Goal: Transaction & Acquisition: Purchase product/service

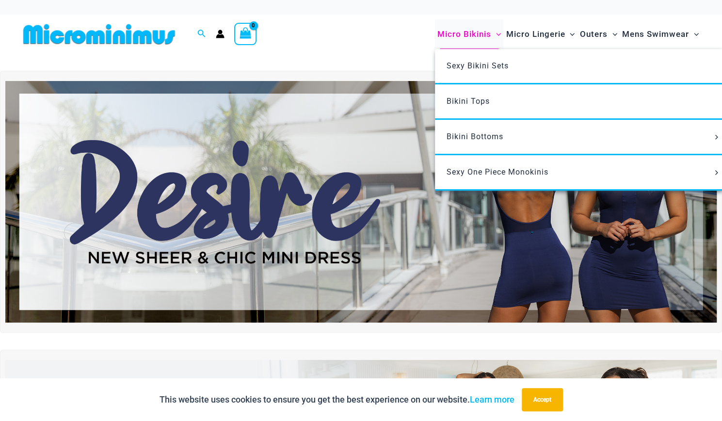
click at [450, 32] on span "Micro Bikinis" at bounding box center [464, 34] width 54 height 25
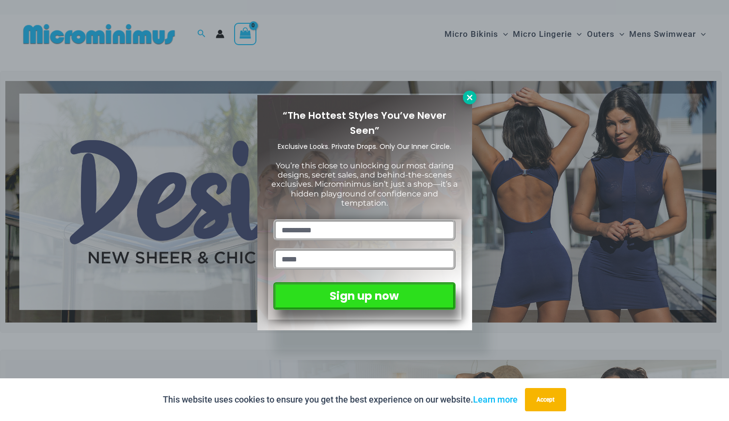
click at [471, 97] on icon at bounding box center [470, 97] width 9 height 9
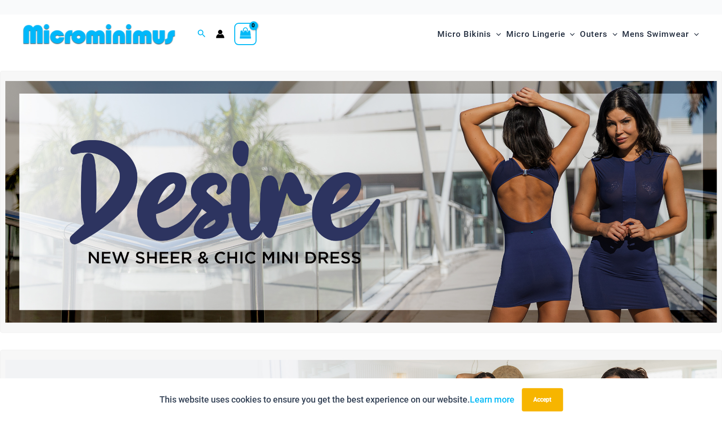
click at [257, 206] on img at bounding box center [360, 202] width 711 height 242
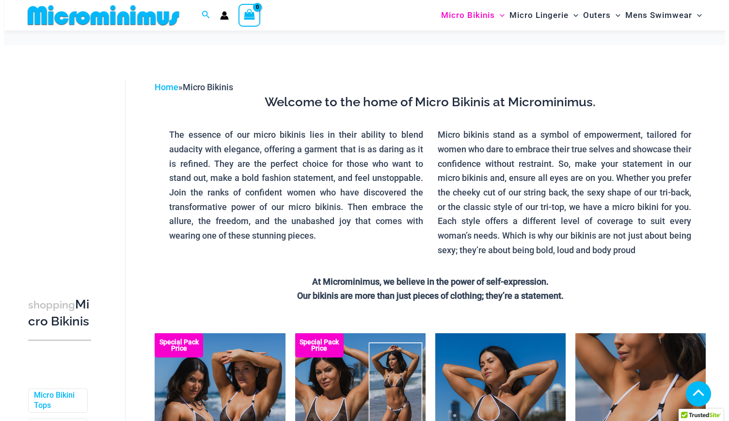
scroll to position [165, 0]
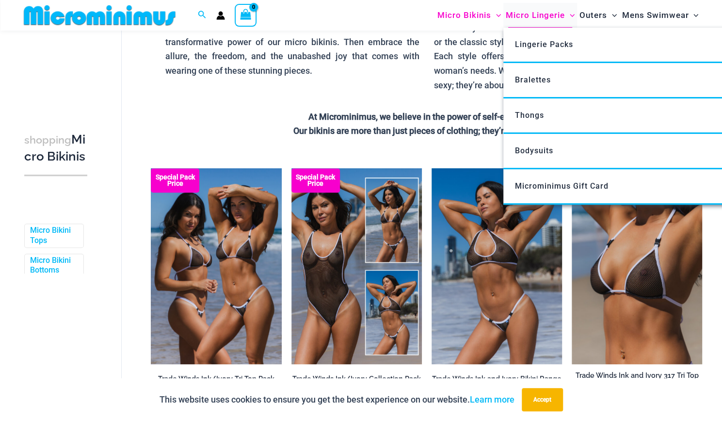
click at [544, 18] on span "Micro Lingerie" at bounding box center [535, 15] width 59 height 25
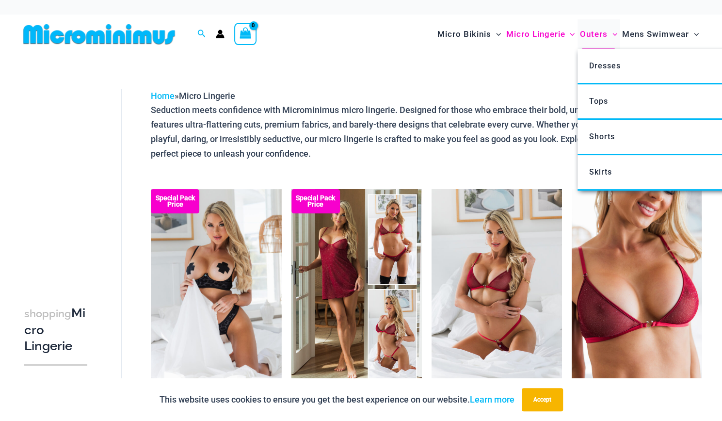
click at [589, 35] on span "Outers" at bounding box center [594, 34] width 28 height 25
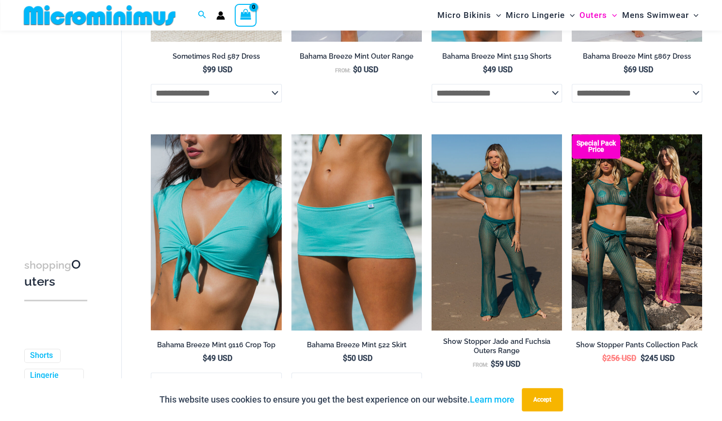
scroll to position [76, 0]
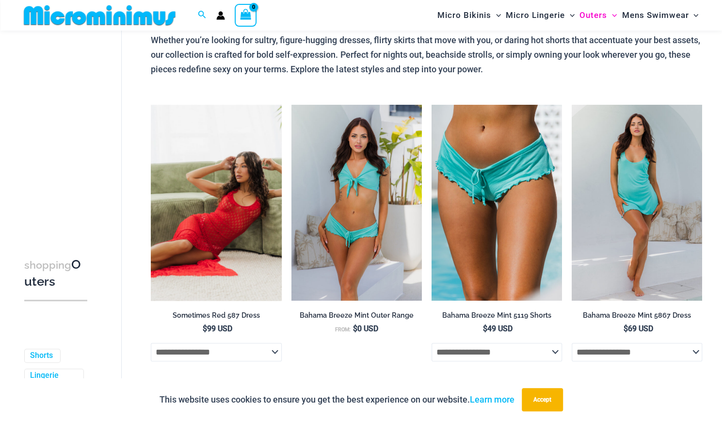
click at [201, 237] on img at bounding box center [216, 203] width 130 height 196
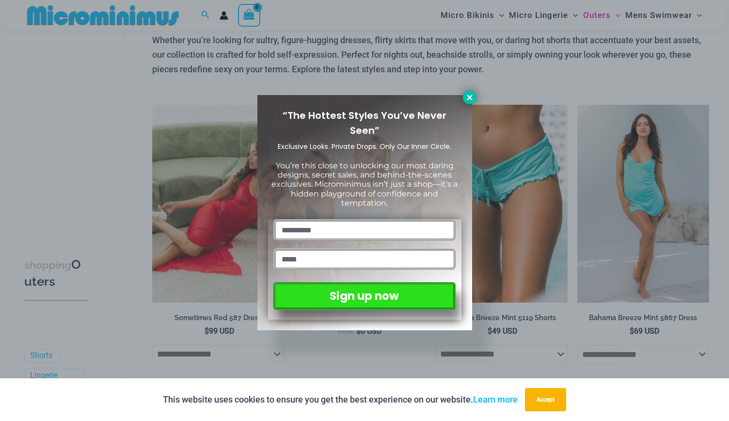
click at [470, 101] on icon at bounding box center [470, 97] width 9 height 9
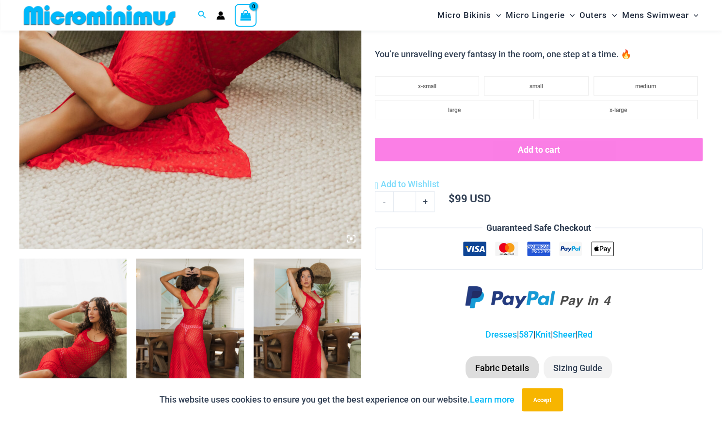
scroll to position [353, 0]
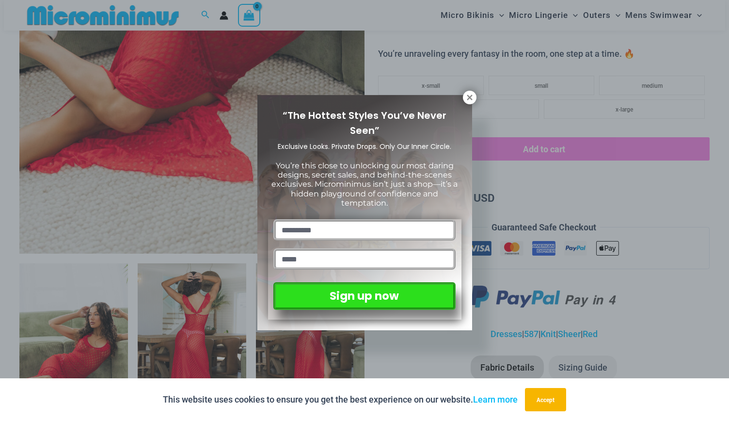
click at [350, 236] on div at bounding box center [365, 233] width 182 height 29
click at [472, 97] on icon at bounding box center [470, 97] width 9 height 9
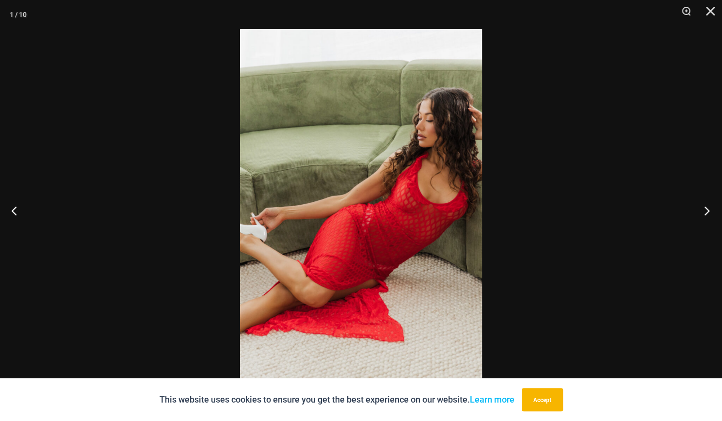
click at [703, 210] on button "Next" at bounding box center [704, 210] width 36 height 48
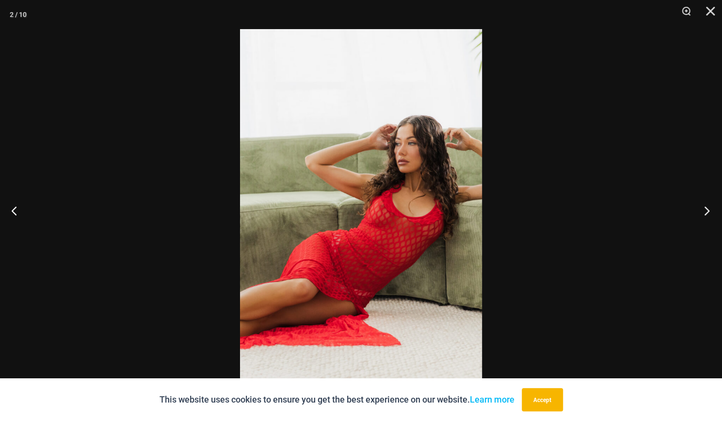
click at [703, 210] on button "Next" at bounding box center [704, 210] width 36 height 48
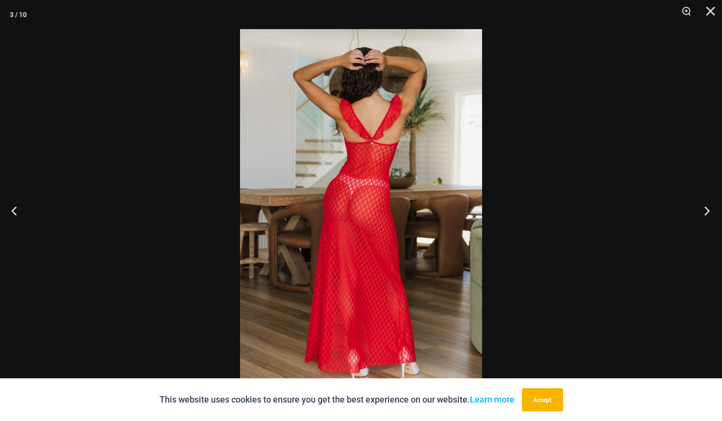
click at [703, 210] on button "Next" at bounding box center [704, 210] width 36 height 48
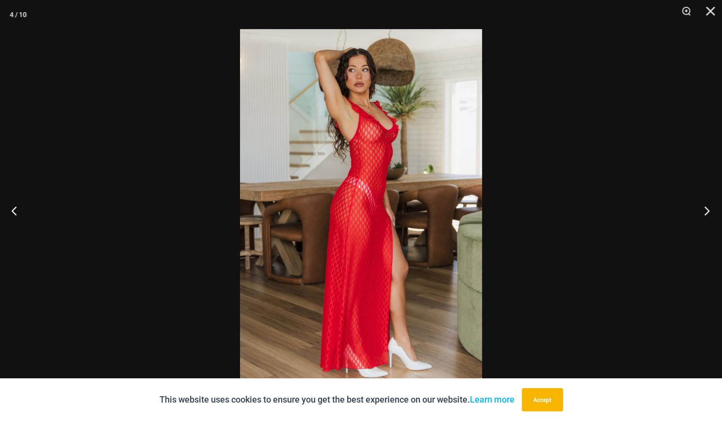
click at [703, 210] on button "Next" at bounding box center [704, 210] width 36 height 48
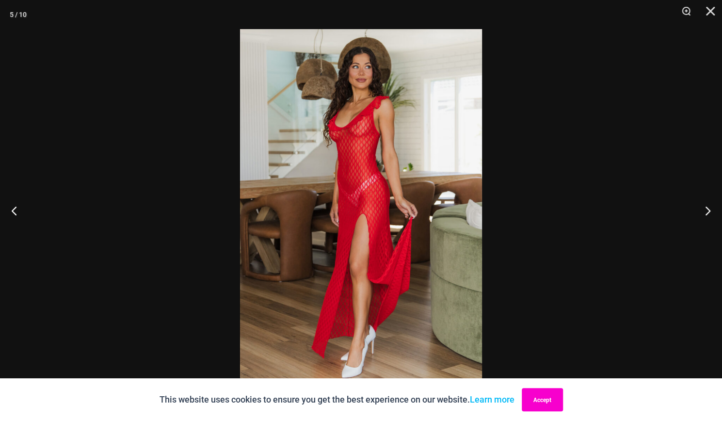
click at [532, 396] on button "Accept" at bounding box center [542, 399] width 41 height 23
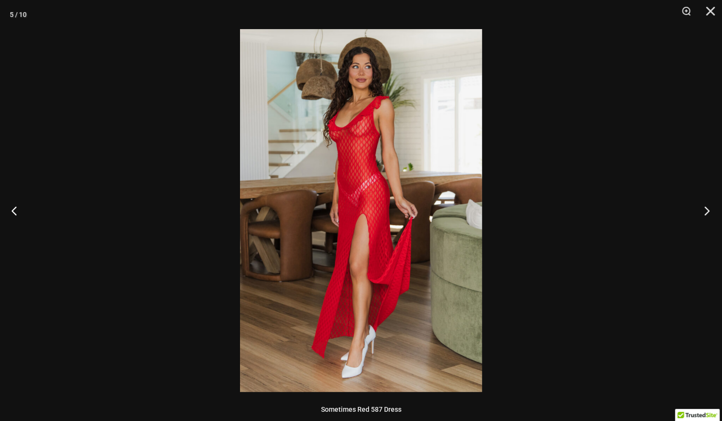
click at [710, 208] on button "Next" at bounding box center [704, 210] width 36 height 48
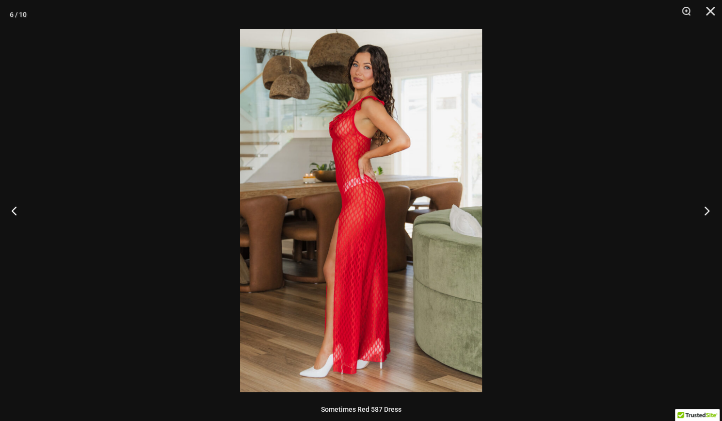
click at [703, 209] on button "Next" at bounding box center [704, 210] width 36 height 48
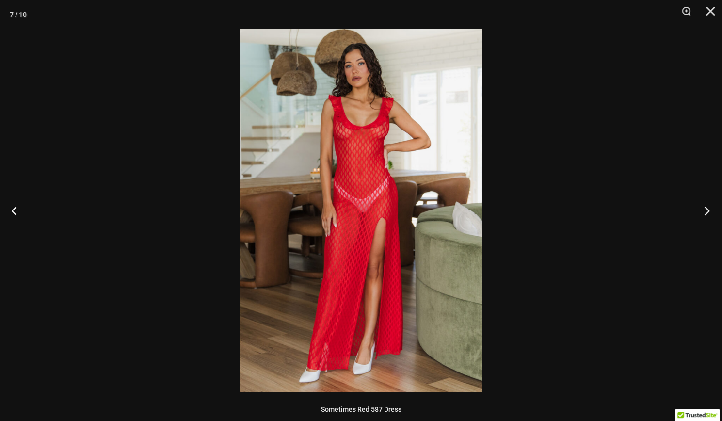
click at [703, 209] on button "Next" at bounding box center [704, 210] width 36 height 48
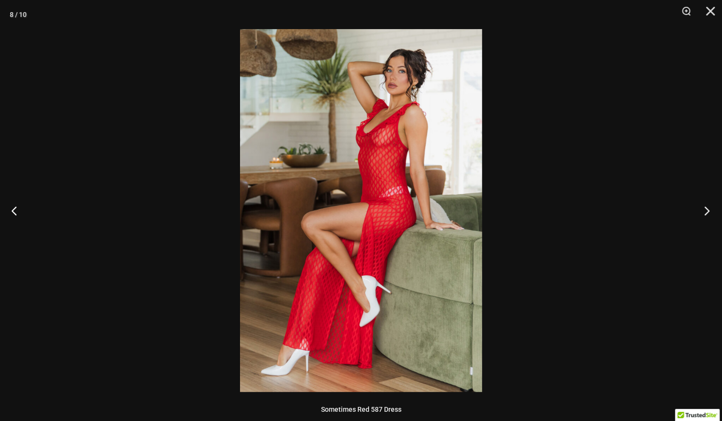
click at [703, 209] on button "Next" at bounding box center [704, 210] width 36 height 48
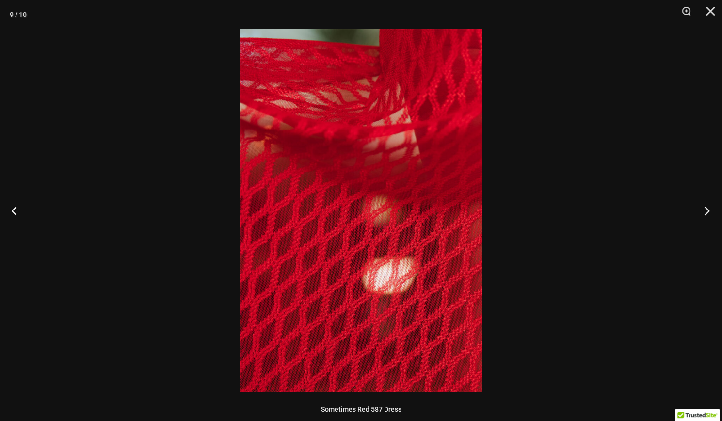
click at [703, 209] on button "Next" at bounding box center [704, 210] width 36 height 48
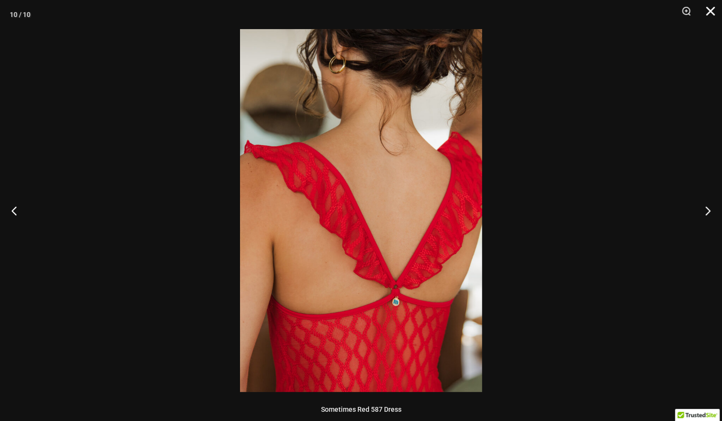
click at [710, 11] on button "Close" at bounding box center [707, 14] width 24 height 29
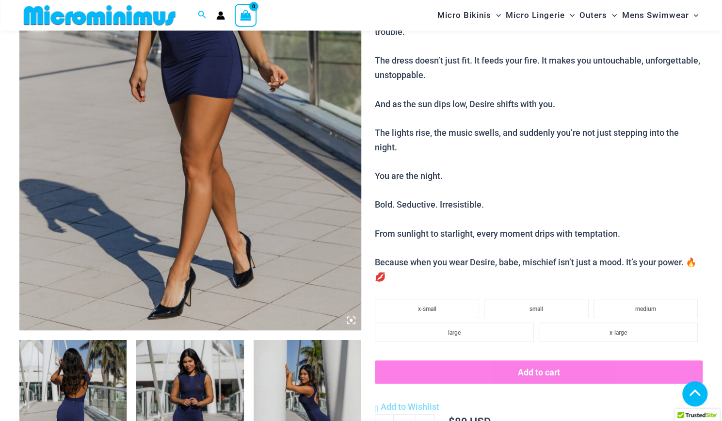
scroll to position [274, 0]
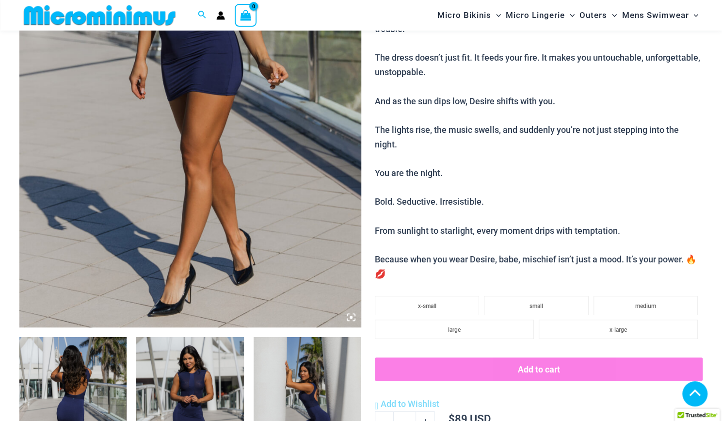
click at [347, 317] on icon at bounding box center [351, 317] width 9 height 9
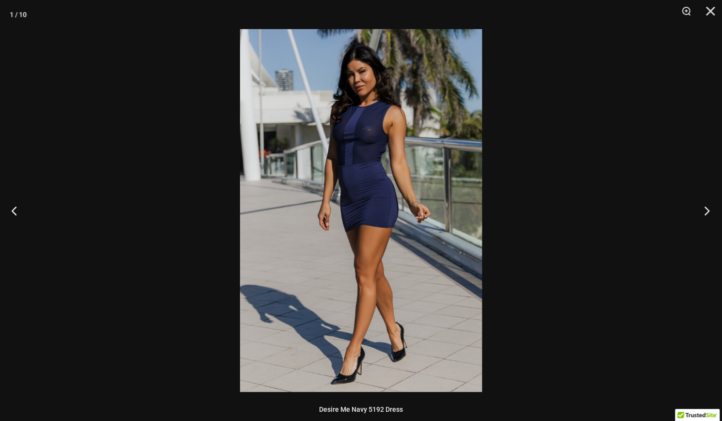
click at [706, 212] on button "Next" at bounding box center [704, 210] width 36 height 48
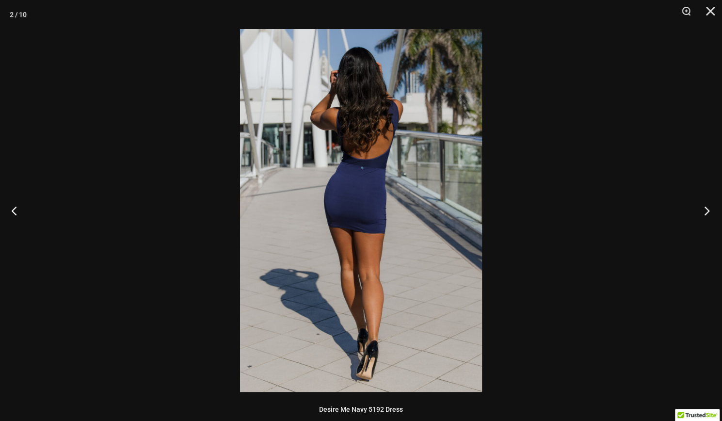
click at [706, 212] on button "Next" at bounding box center [704, 210] width 36 height 48
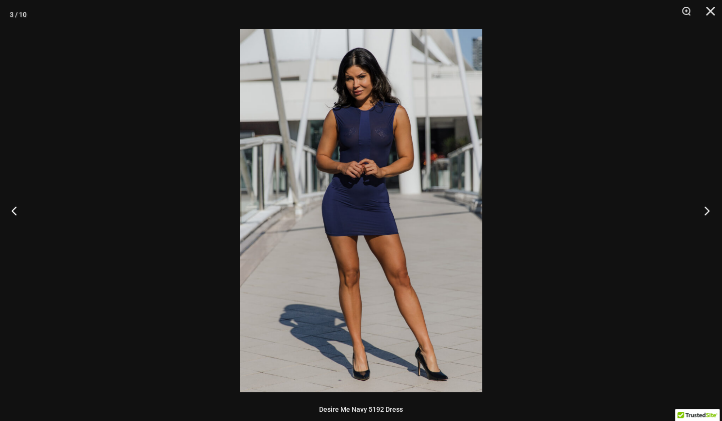
click at [706, 212] on button "Next" at bounding box center [704, 210] width 36 height 48
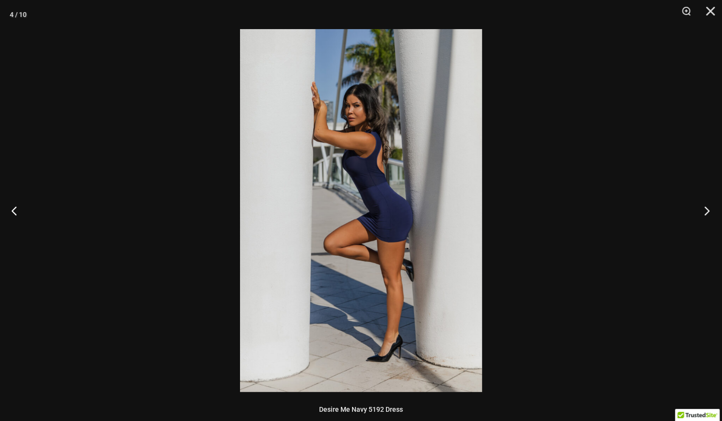
click at [706, 212] on button "Next" at bounding box center [704, 210] width 36 height 48
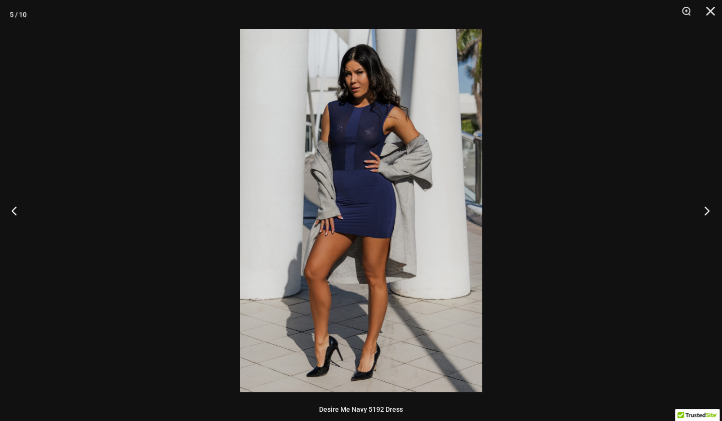
click at [706, 212] on button "Next" at bounding box center [704, 210] width 36 height 48
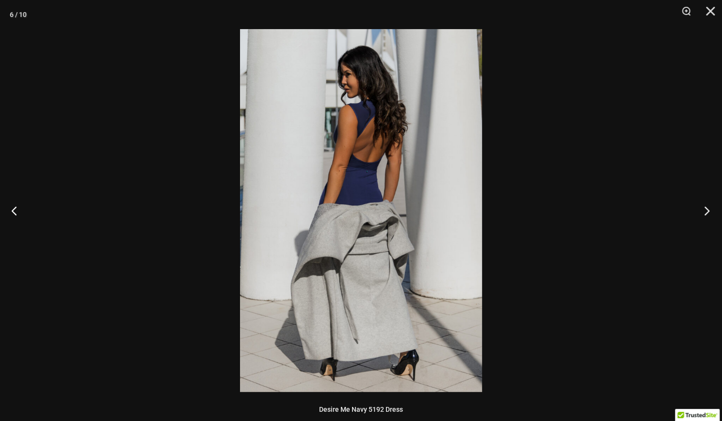
click at [706, 212] on button "Next" at bounding box center [704, 210] width 36 height 48
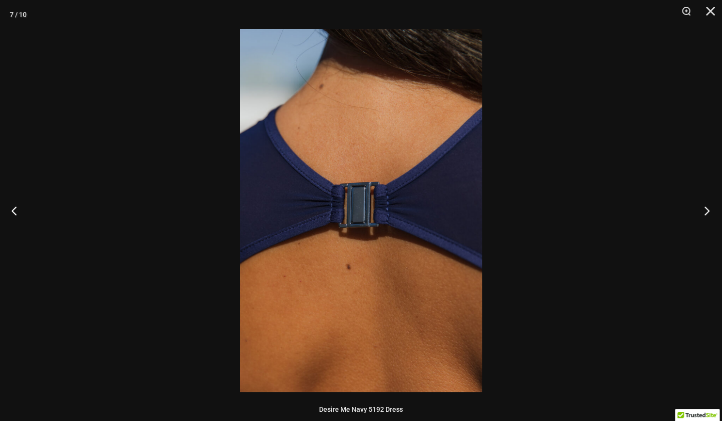
click at [706, 212] on button "Next" at bounding box center [704, 210] width 36 height 48
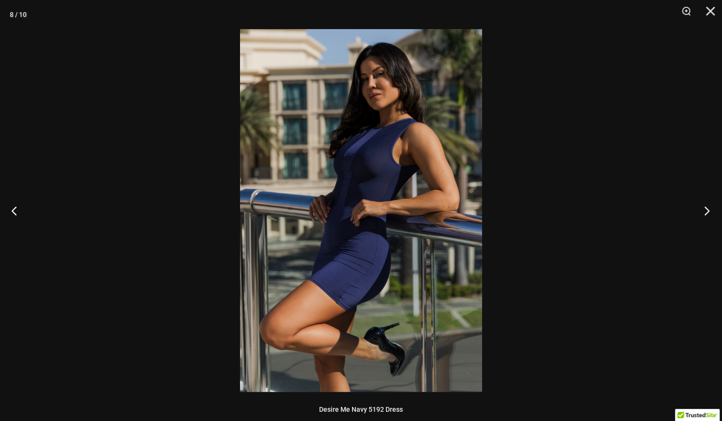
click at [706, 212] on button "Next" at bounding box center [704, 210] width 36 height 48
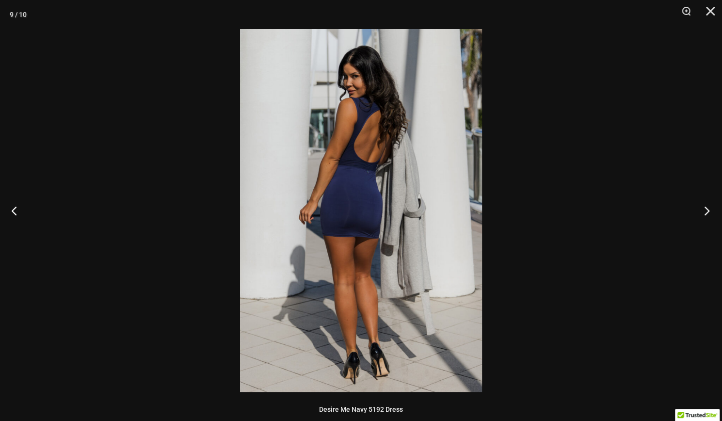
click at [706, 212] on button "Next" at bounding box center [704, 210] width 36 height 48
